Goal: Complete application form

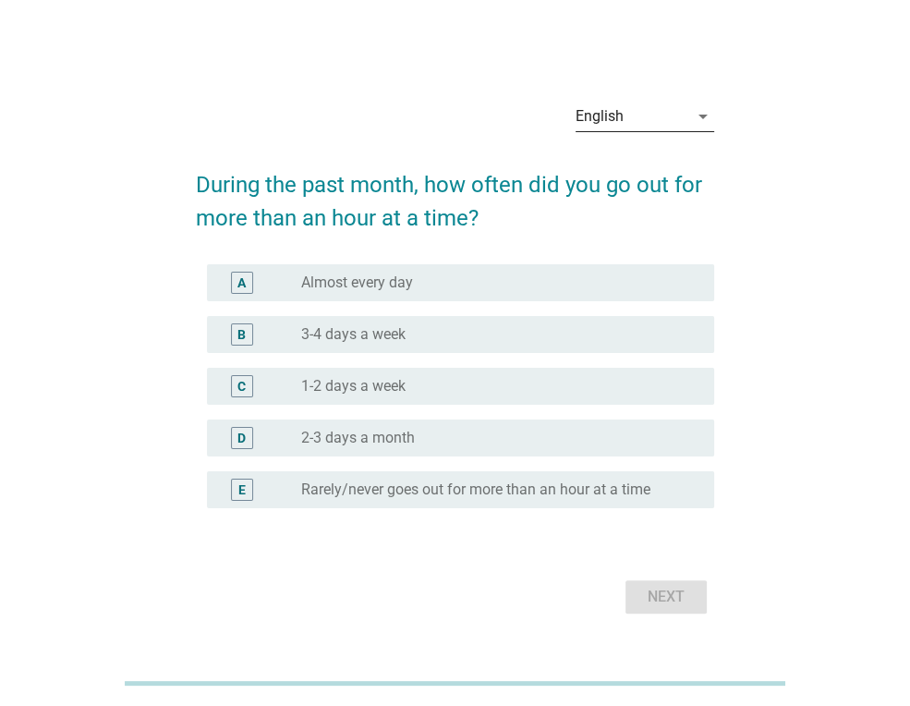
click at [677, 110] on div "English" at bounding box center [632, 117] width 113 height 30
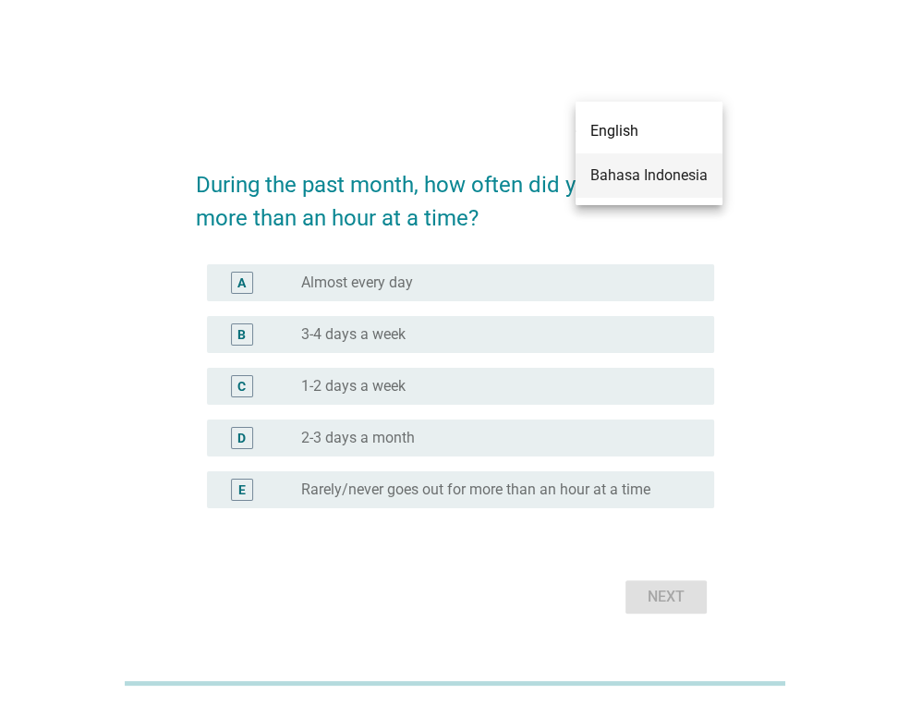
click at [648, 178] on div "Bahasa Indonesia" at bounding box center [649, 175] width 117 height 22
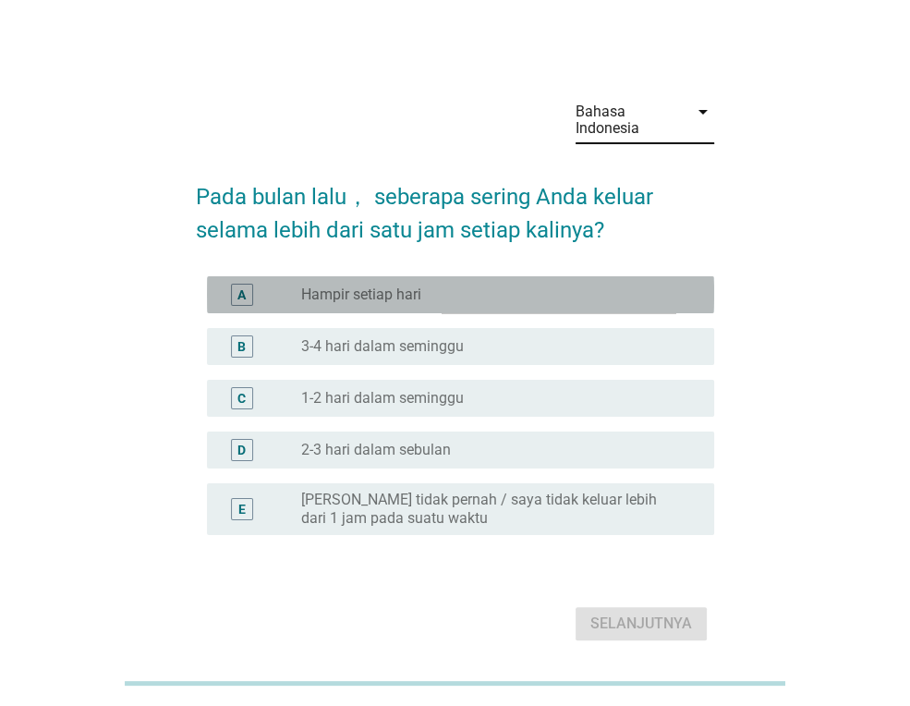
click at [521, 304] on div "radio_button_unchecked Hampir setiap hari" at bounding box center [500, 295] width 398 height 22
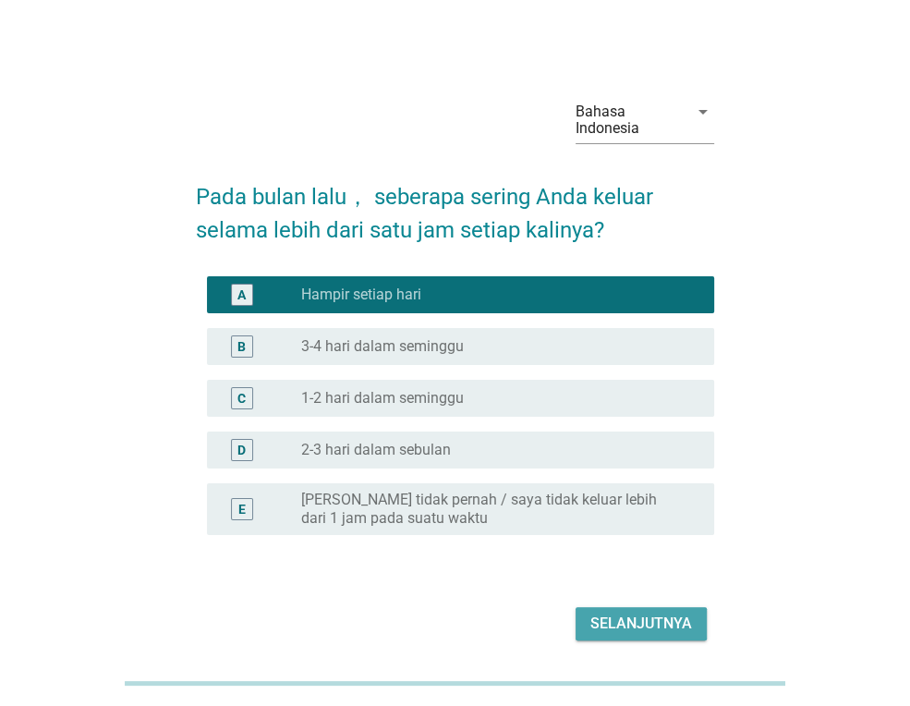
click at [660, 620] on div "Selanjutnya" at bounding box center [642, 624] width 102 height 22
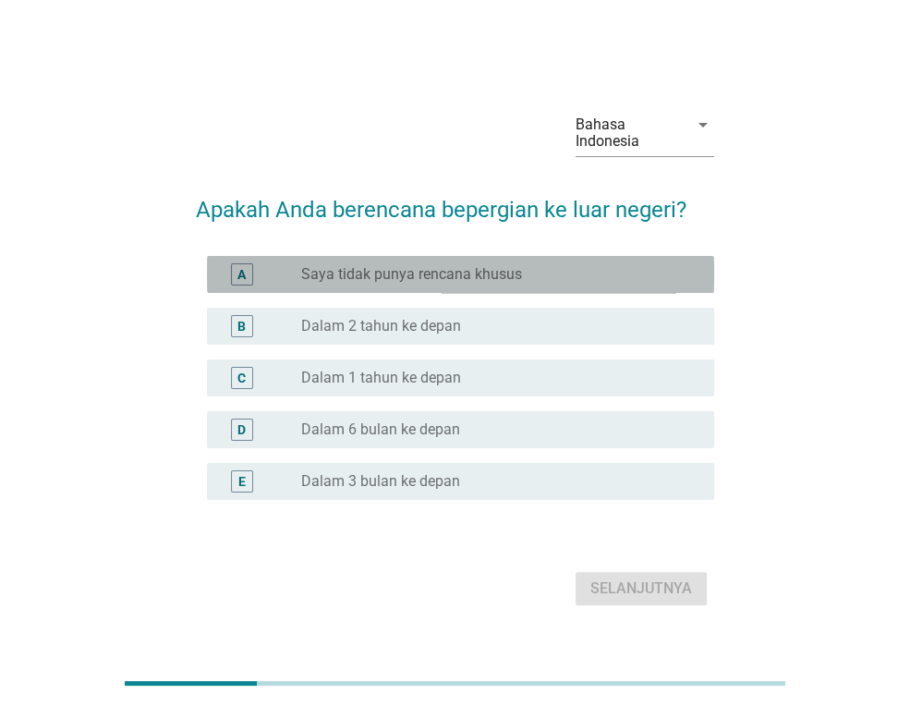
click at [466, 268] on label "Saya tidak punya rencana khusus" at bounding box center [411, 274] width 221 height 18
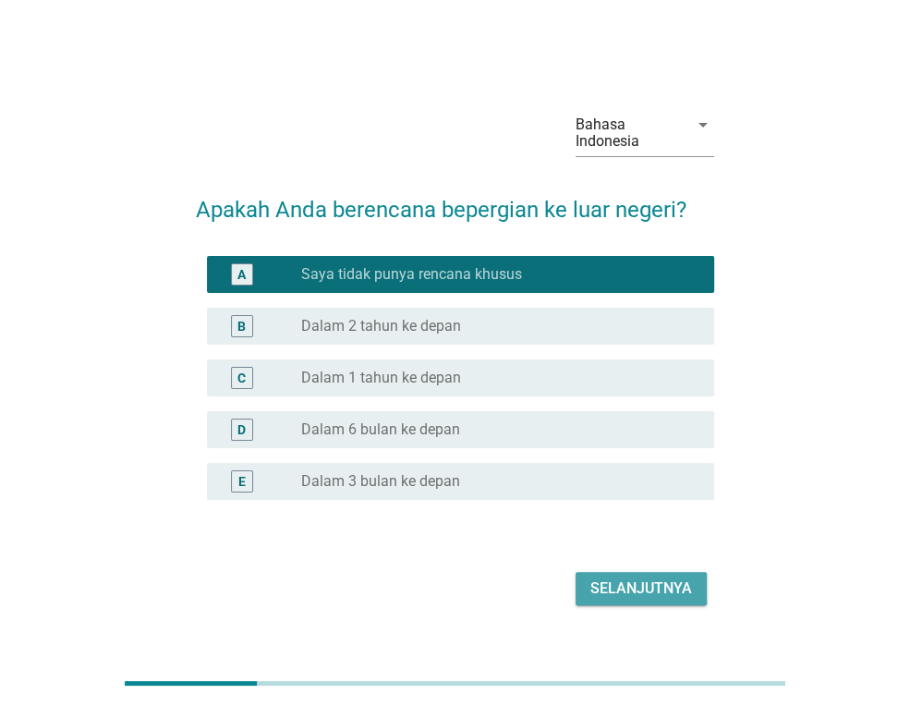
click at [664, 588] on div "Selanjutnya" at bounding box center [642, 589] width 102 height 22
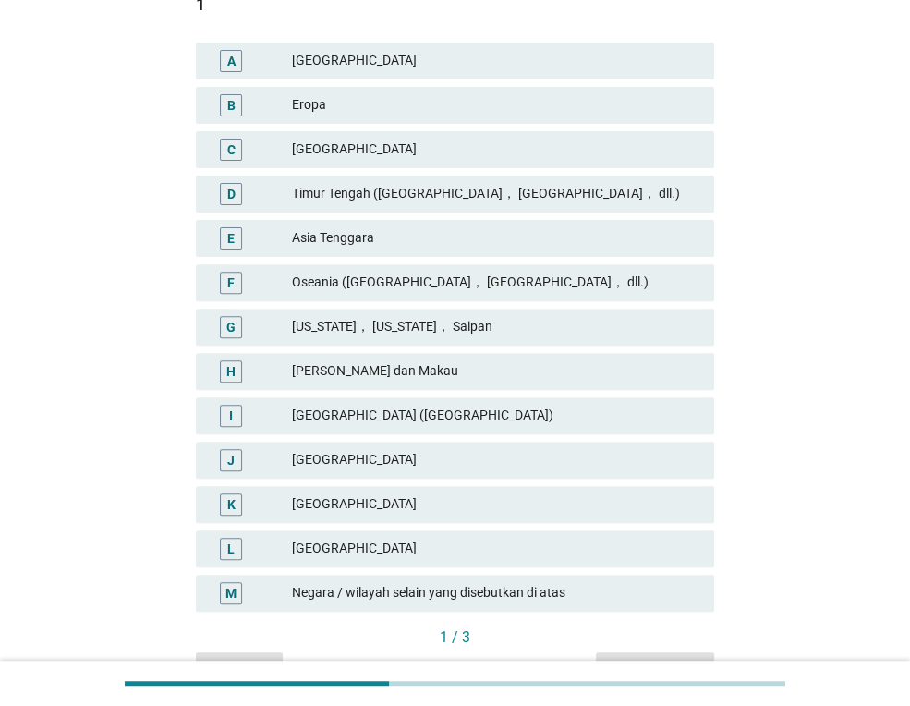
scroll to position [318, 0]
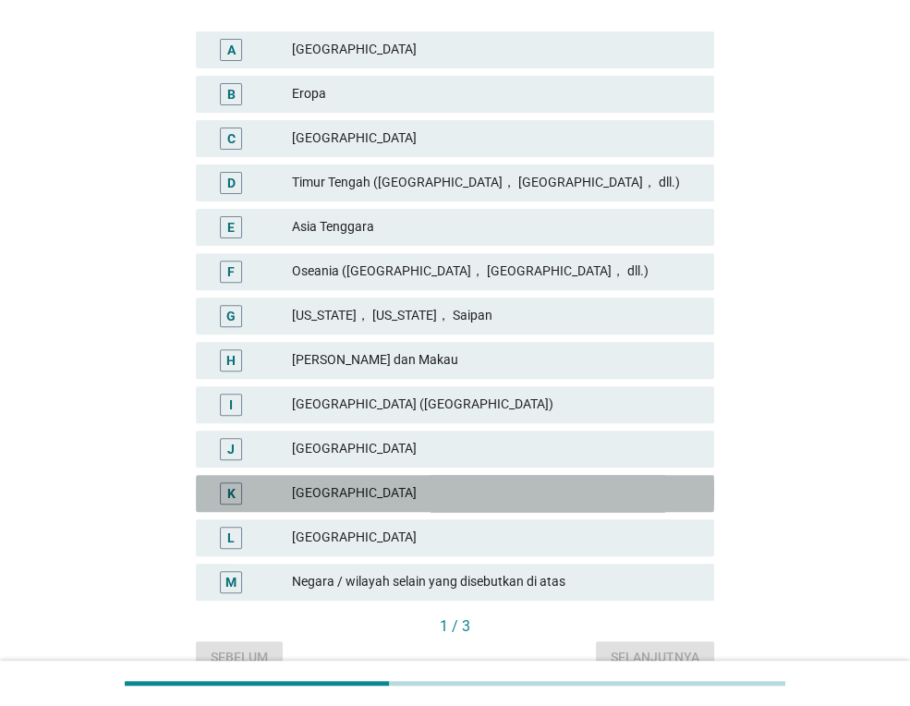
click at [430, 495] on div "[GEOGRAPHIC_DATA]" at bounding box center [496, 493] width 408 height 22
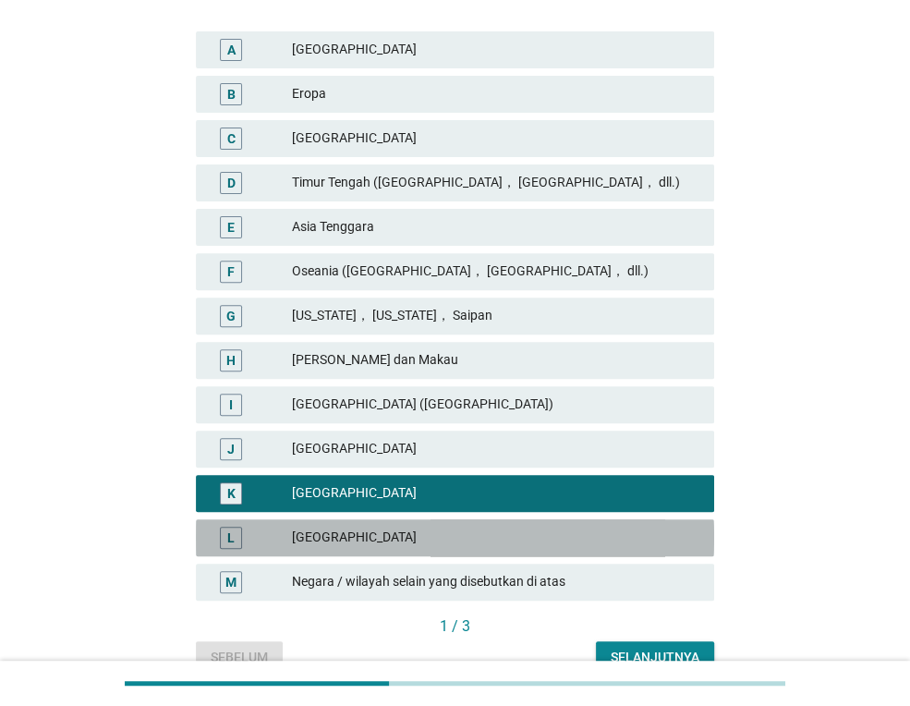
click at [434, 542] on div "[GEOGRAPHIC_DATA]" at bounding box center [496, 538] width 408 height 22
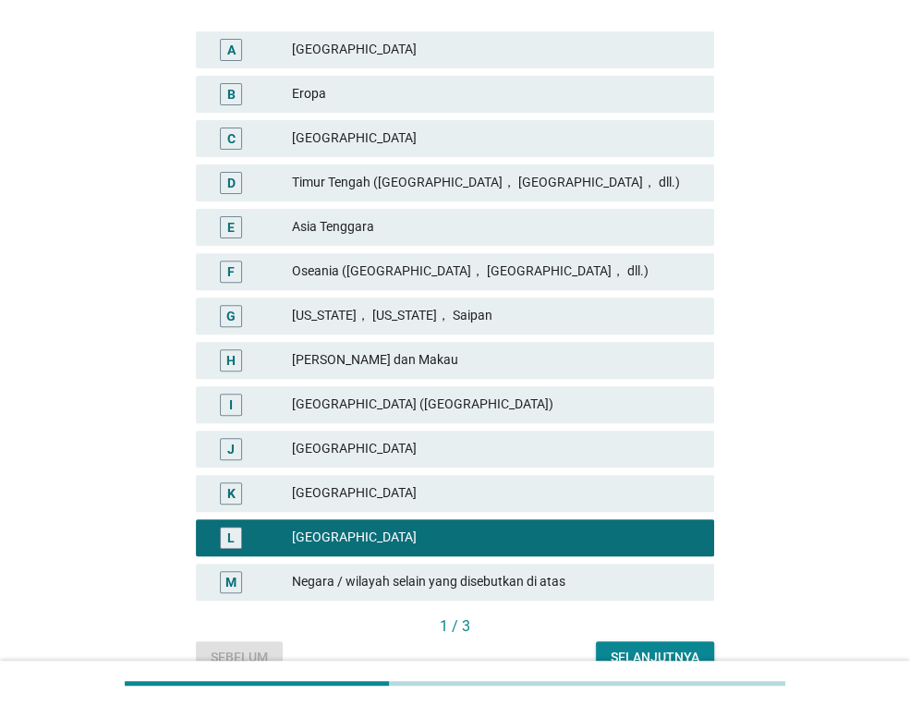
click at [401, 471] on div "K [GEOGRAPHIC_DATA]" at bounding box center [455, 493] width 526 height 44
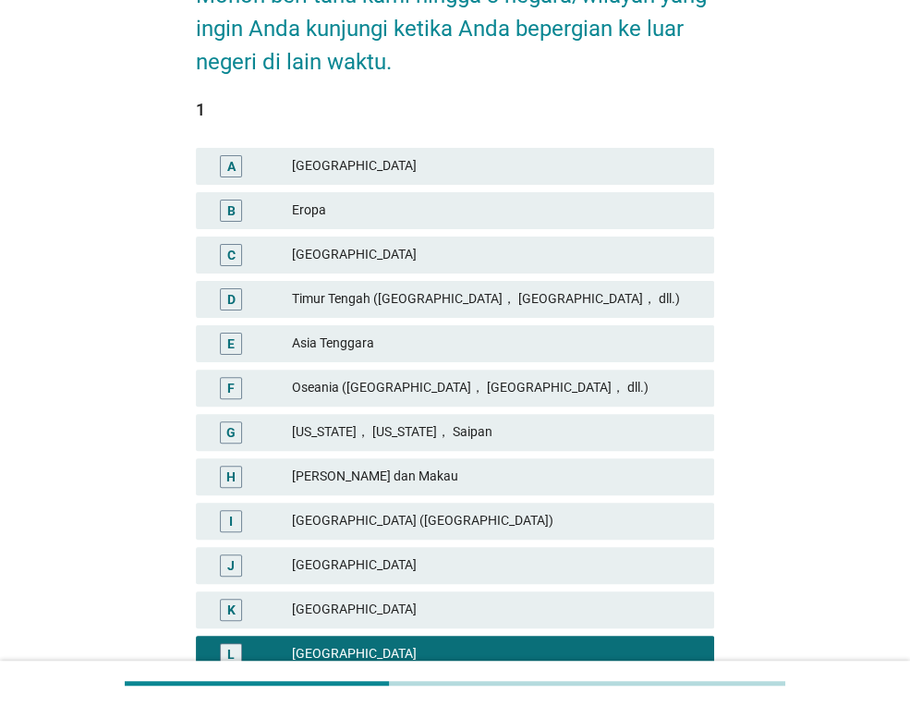
scroll to position [212, 0]
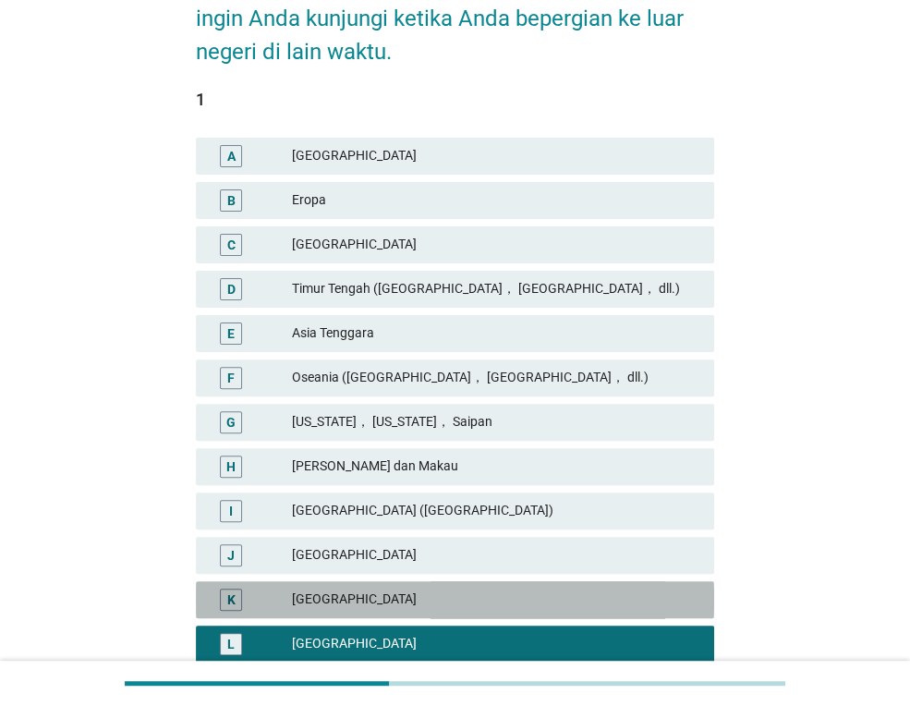
click at [414, 603] on div "[GEOGRAPHIC_DATA]" at bounding box center [496, 600] width 408 height 22
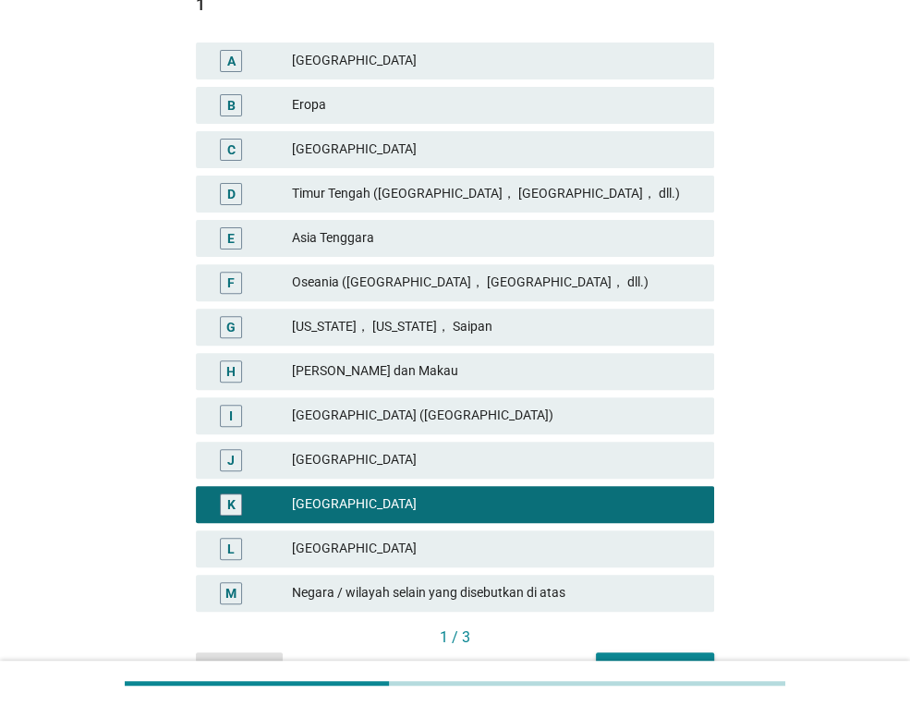
scroll to position [413, 0]
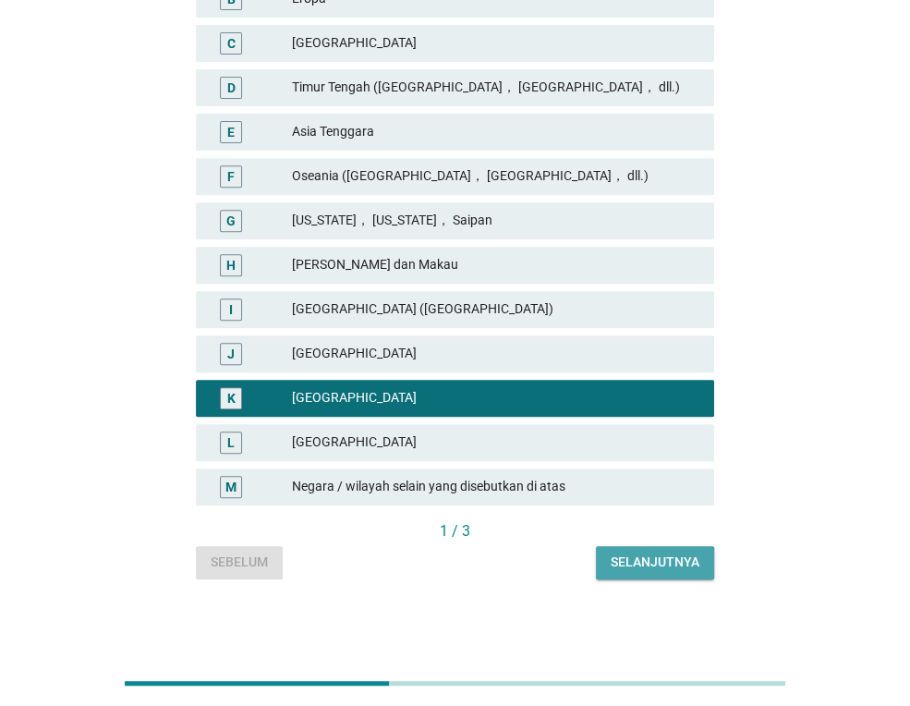
click at [660, 565] on div "Selanjutnya" at bounding box center [655, 562] width 89 height 19
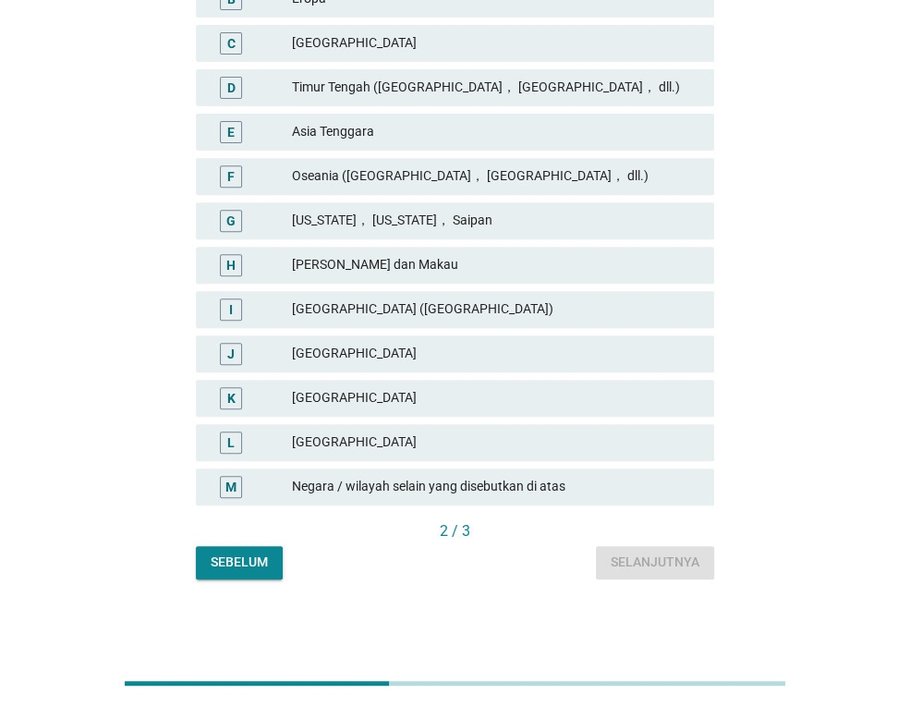
click at [361, 435] on div "[GEOGRAPHIC_DATA]" at bounding box center [496, 443] width 408 height 22
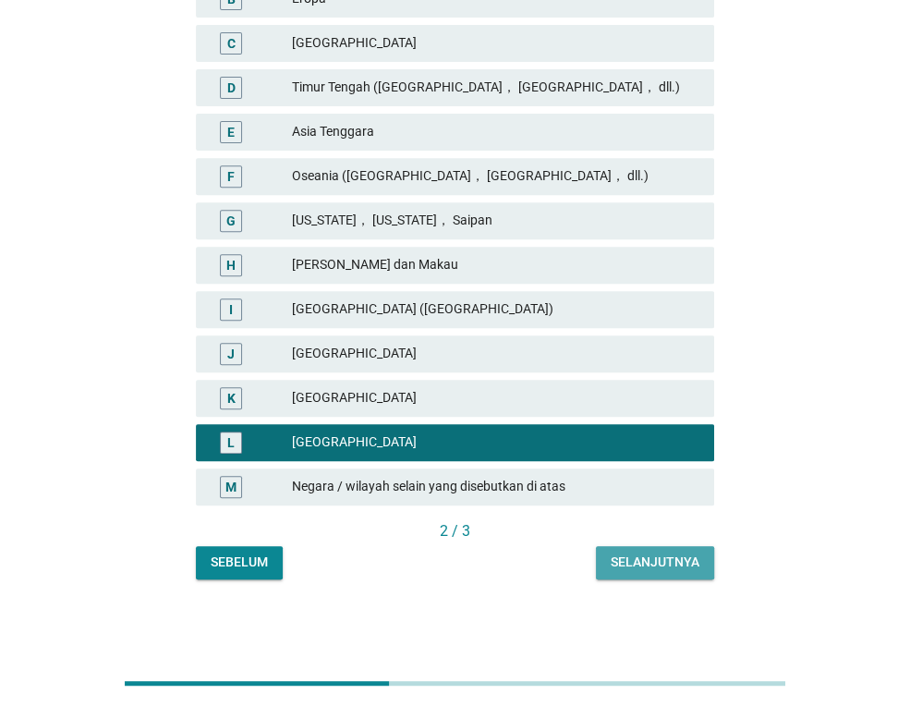
click at [610, 560] on button "Selanjutnya" at bounding box center [655, 562] width 118 height 33
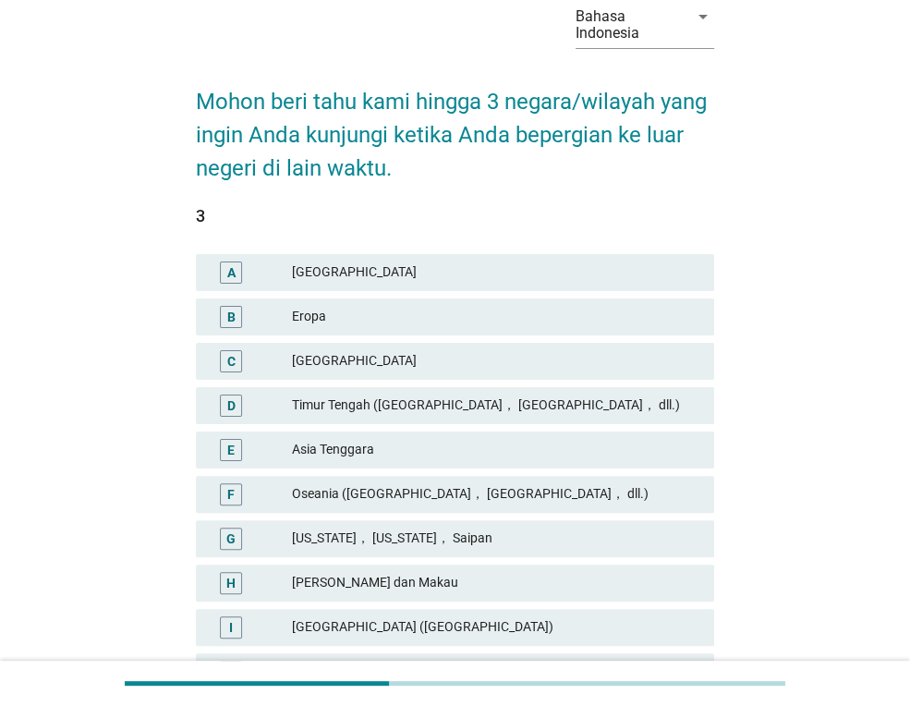
scroll to position [105, 0]
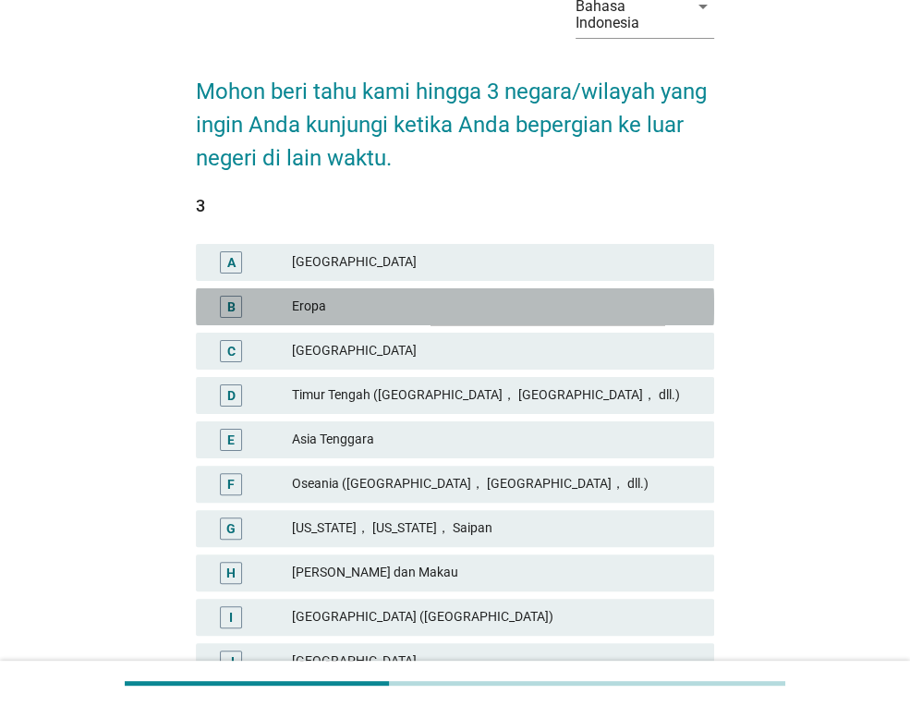
click at [426, 301] on div "Eropa" at bounding box center [496, 307] width 408 height 22
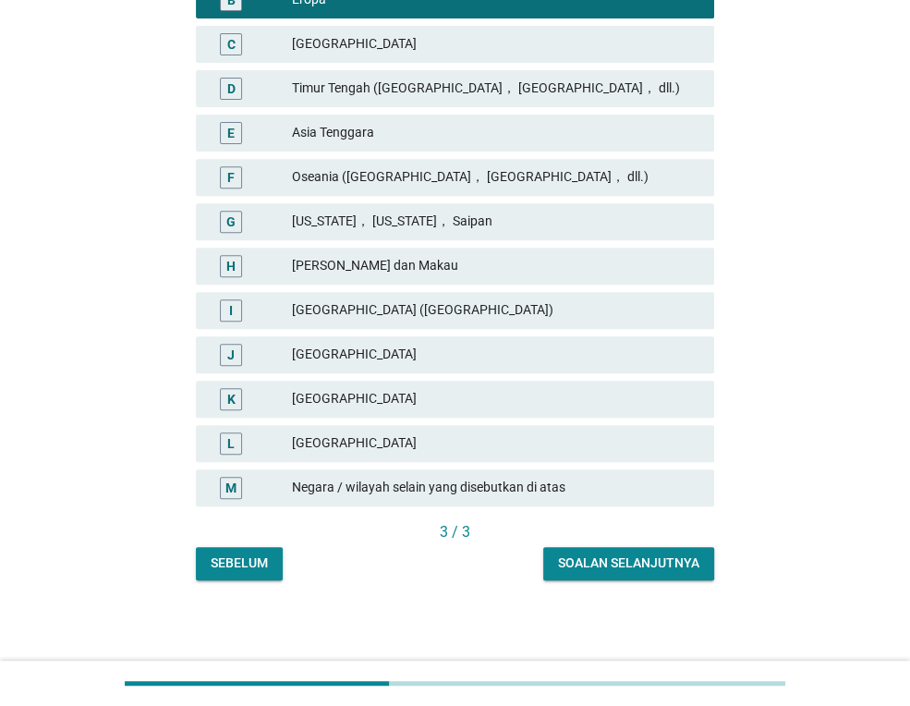
scroll to position [413, 0]
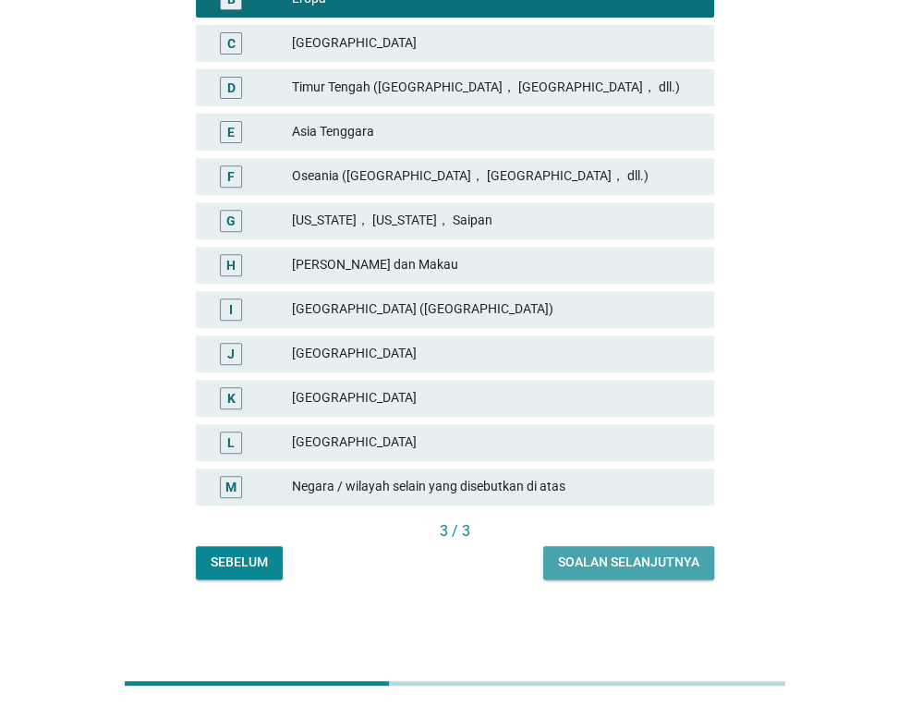
click at [651, 561] on div "Soalan selanjutnya" at bounding box center [628, 562] width 141 height 19
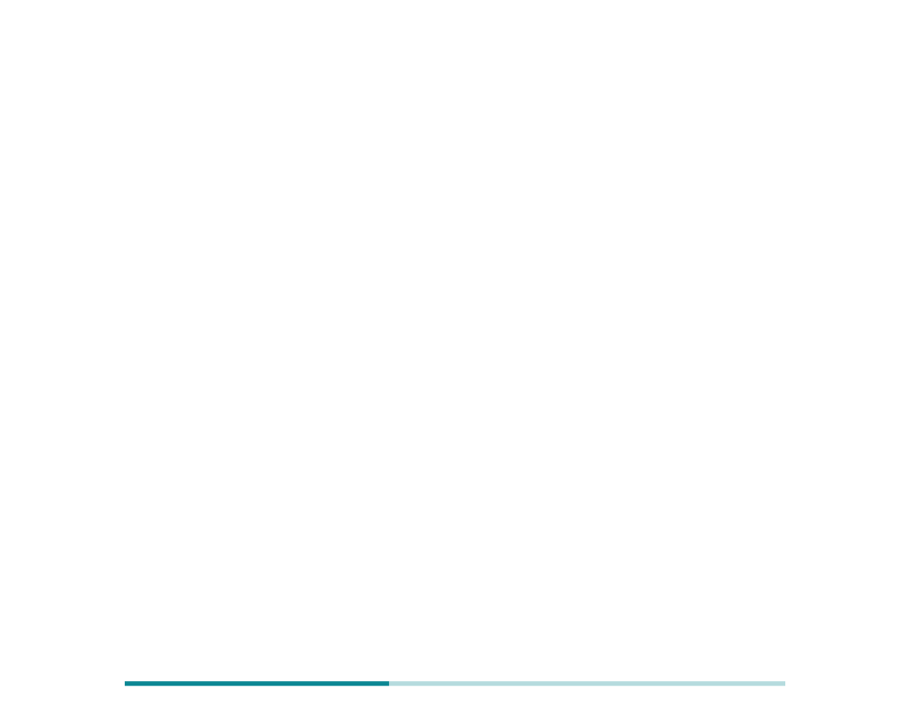
scroll to position [0, 0]
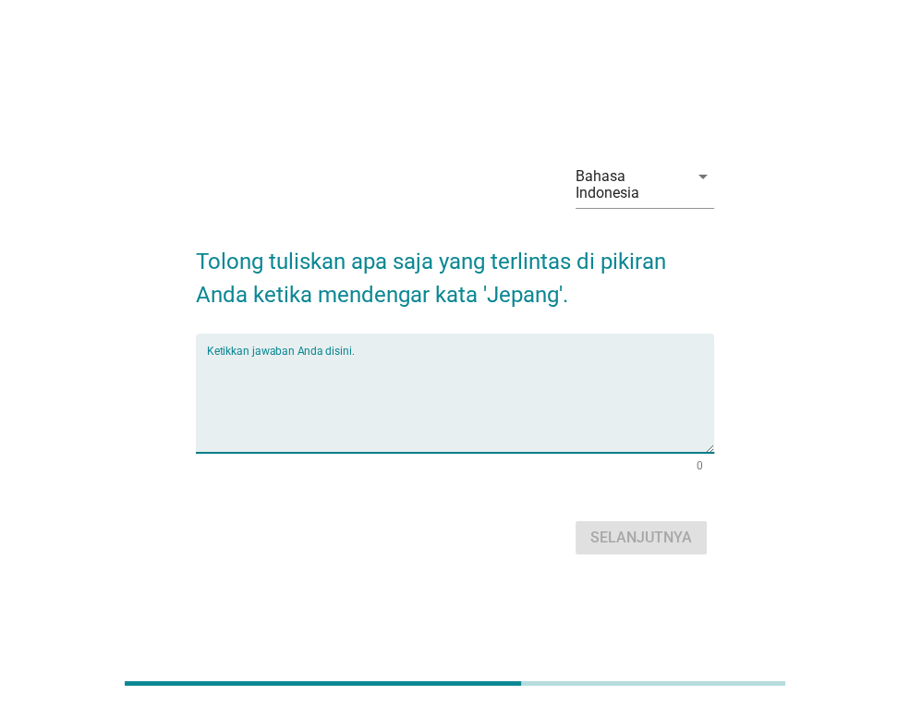
click at [493, 377] on textarea "Ketikkan jawaban Anda disini." at bounding box center [460, 404] width 507 height 97
type textarea "anime sushi"
click at [599, 549] on button "Selanjutnya" at bounding box center [641, 537] width 131 height 33
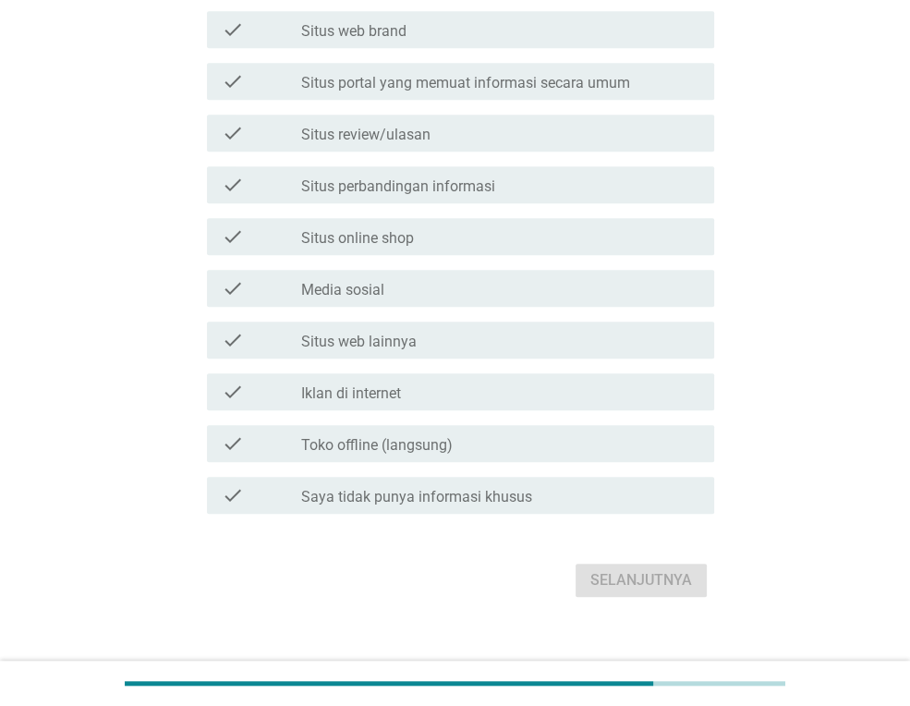
scroll to position [606, 0]
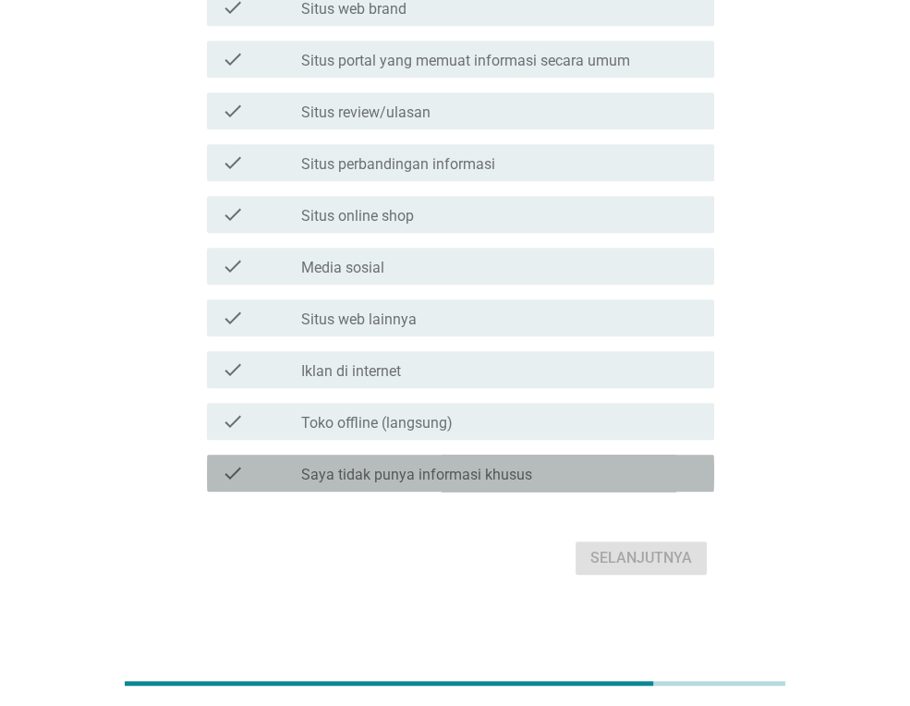
click at [602, 471] on div "check_box_outline_blank Saya tidak punya informasi khusus" at bounding box center [500, 473] width 398 height 22
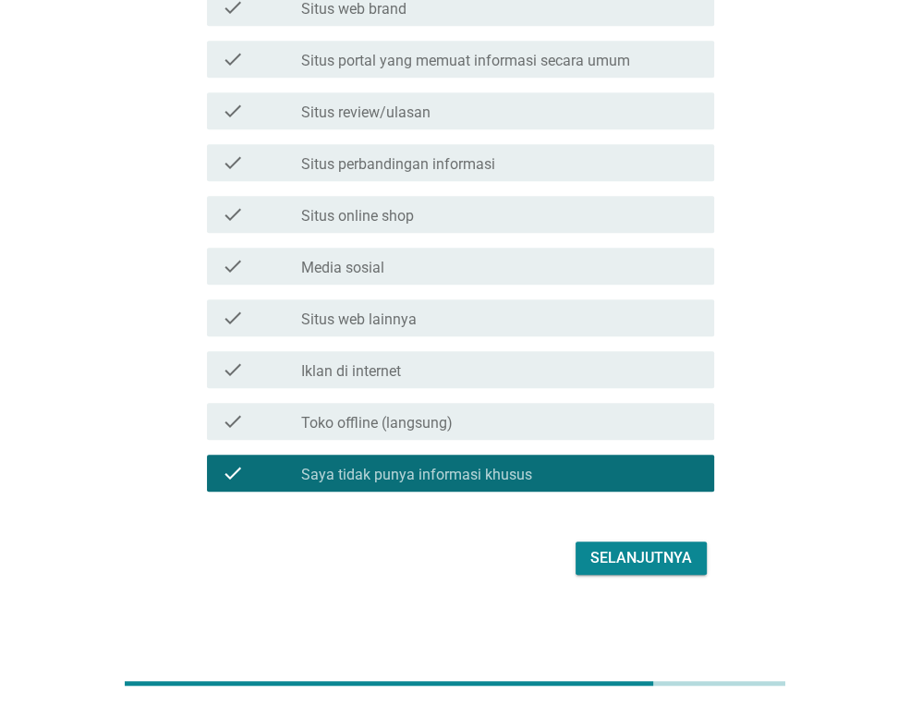
click at [665, 577] on div "Selanjutnya" at bounding box center [455, 558] width 518 height 44
click at [647, 551] on div "Selanjutnya" at bounding box center [642, 558] width 102 height 22
